Goal: Information Seeking & Learning: Learn about a topic

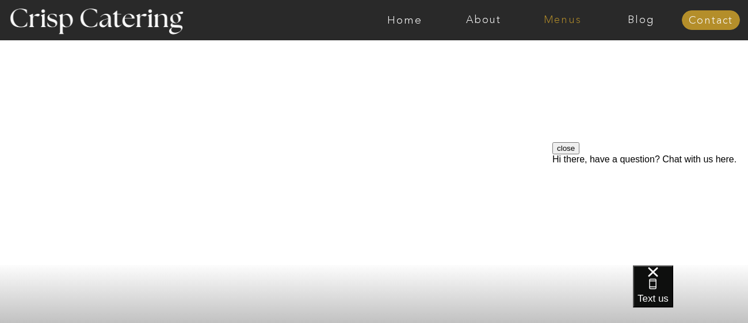
click at [569, 20] on nav "Menus" at bounding box center [562, 20] width 79 height 12
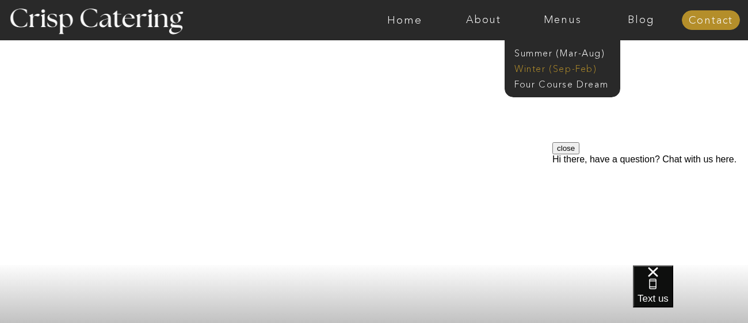
click at [550, 66] on nav "Winter (Sep-Feb)" at bounding box center [562, 67] width 94 height 11
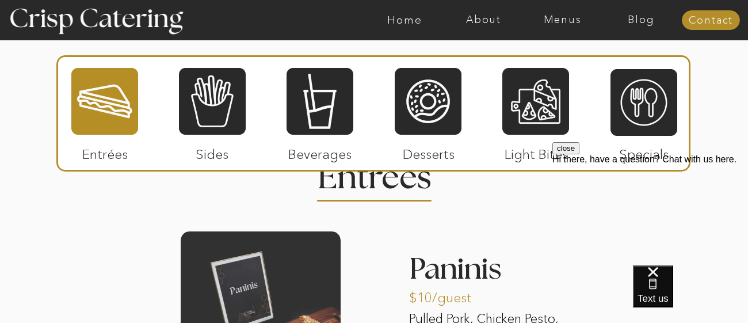
scroll to position [1541, 0]
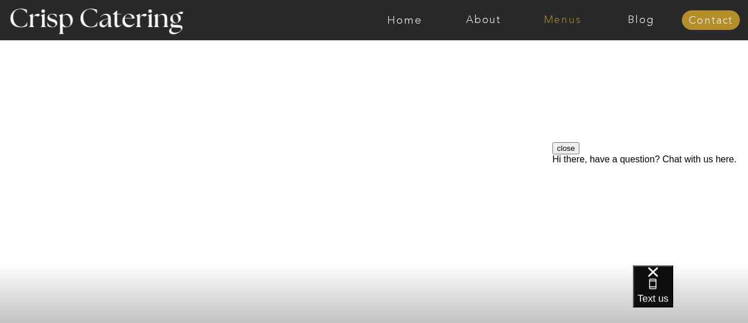
click at [557, 21] on nav "Menus" at bounding box center [562, 20] width 79 height 12
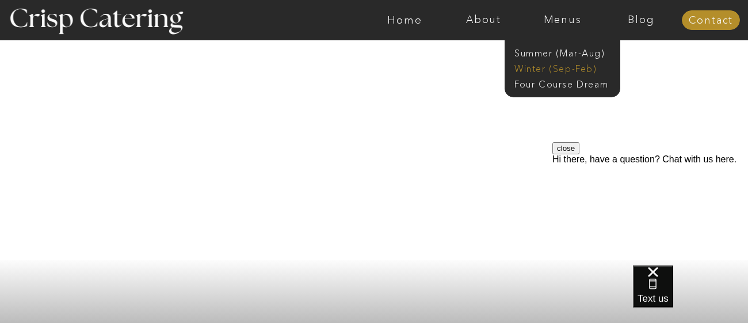
scroll to position [12, 0]
click at [539, 66] on nav "Winter (Sep-Feb)" at bounding box center [562, 67] width 94 height 11
